Goal: Task Accomplishment & Management: Manage account settings

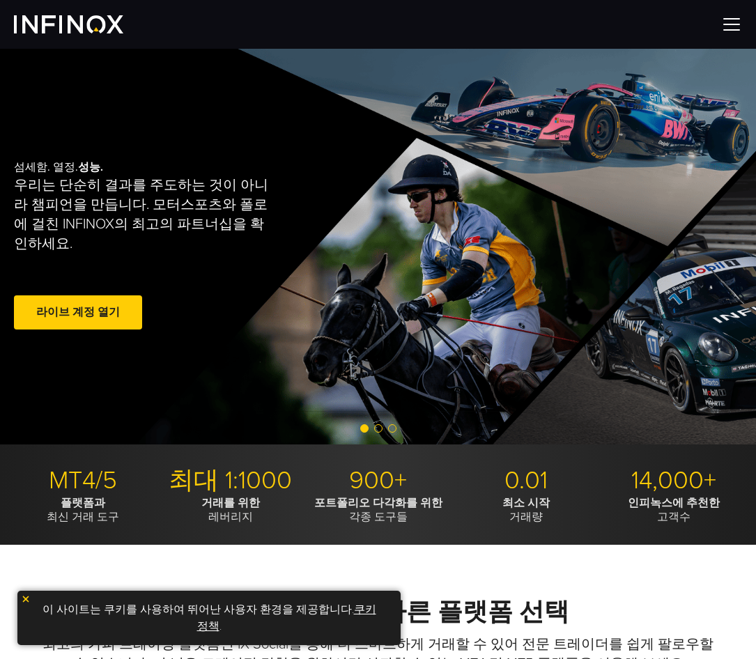
click at [83, 303] on link "라이브 계정 열기" at bounding box center [78, 313] width 128 height 34
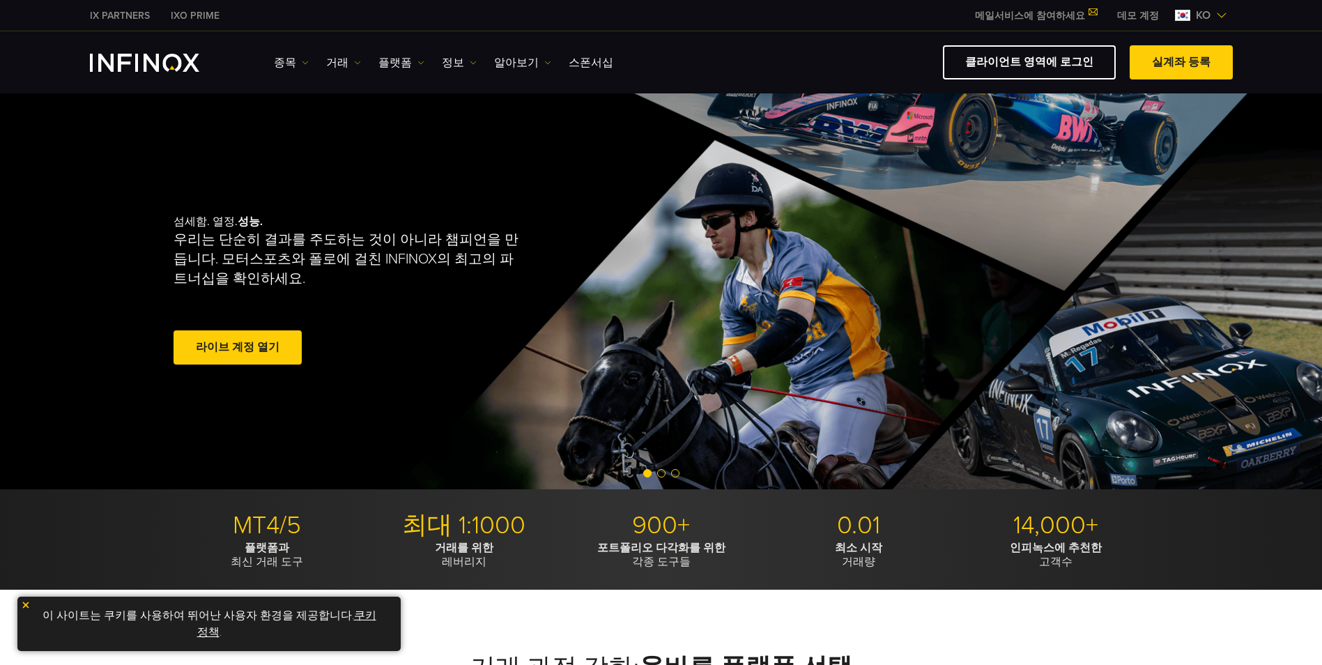
click at [1050, 63] on link "클라이언트 영역에 로그인" at bounding box center [1029, 62] width 173 height 34
